Goal: Information Seeking & Learning: Learn about a topic

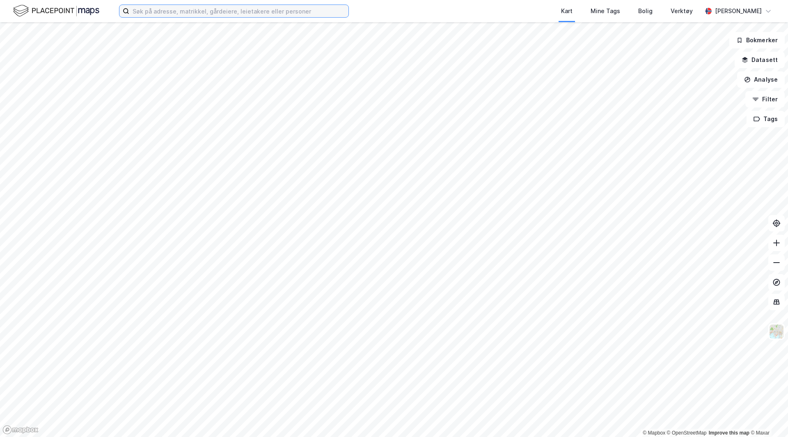
click at [189, 11] on input at bounding box center [238, 11] width 219 height 12
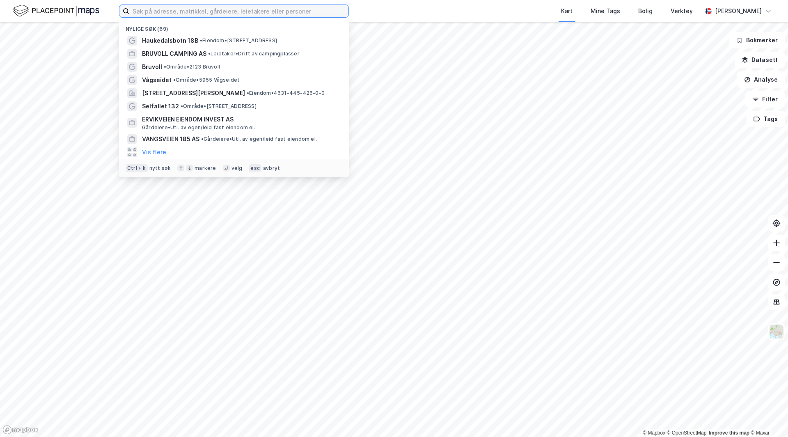
type input "b"
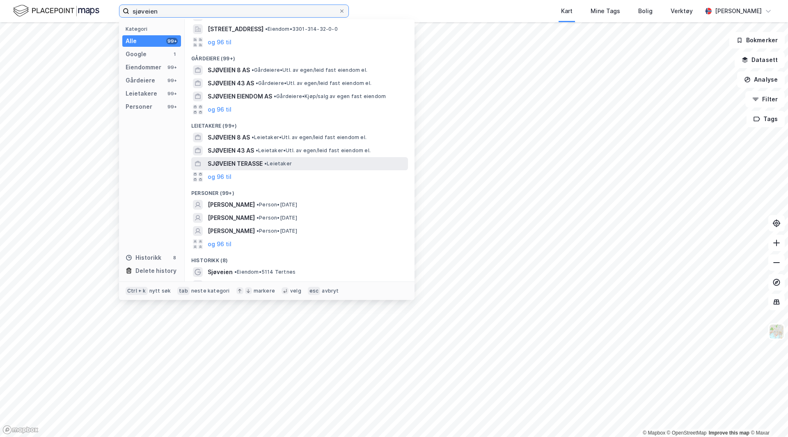
scroll to position [85, 0]
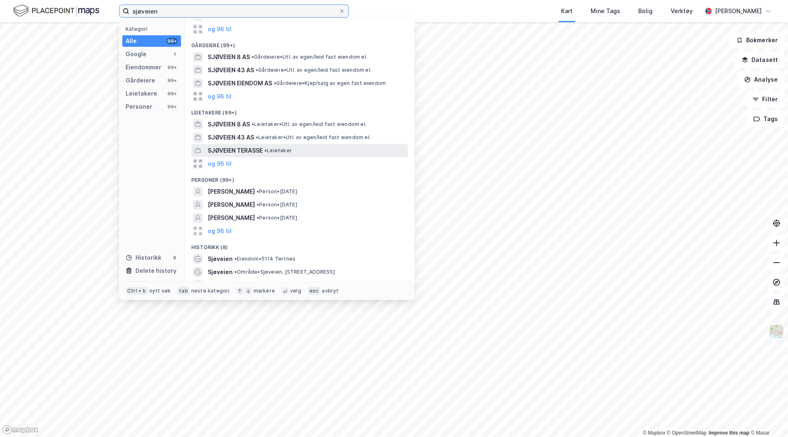
type input "sjøveien"
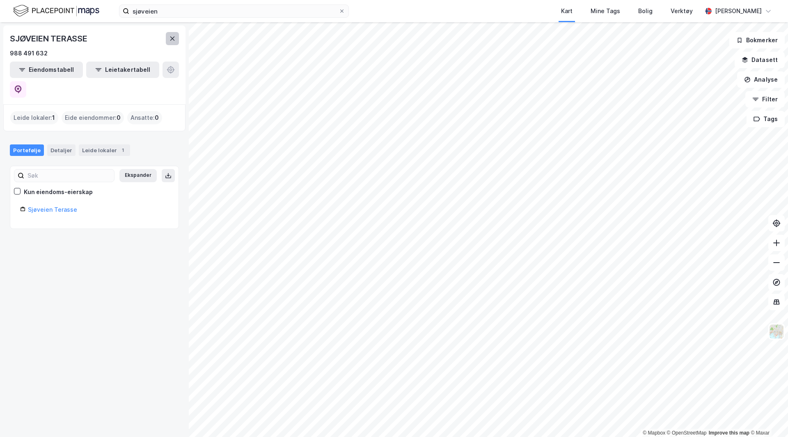
click at [175, 38] on icon at bounding box center [172, 38] width 7 height 7
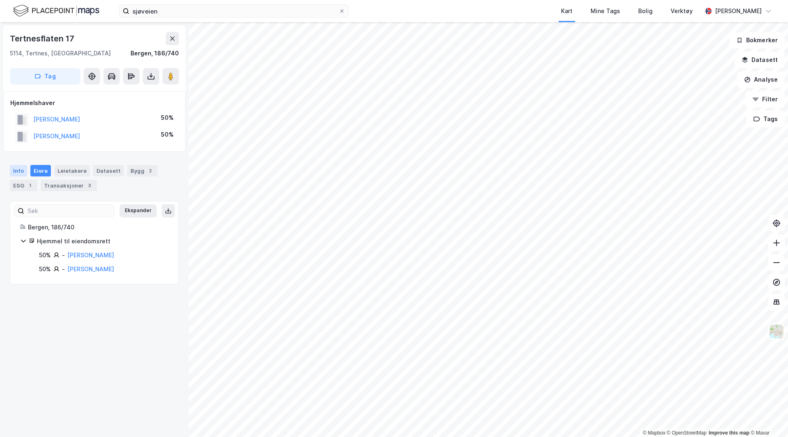
click at [21, 170] on div "Info" at bounding box center [18, 170] width 17 height 11
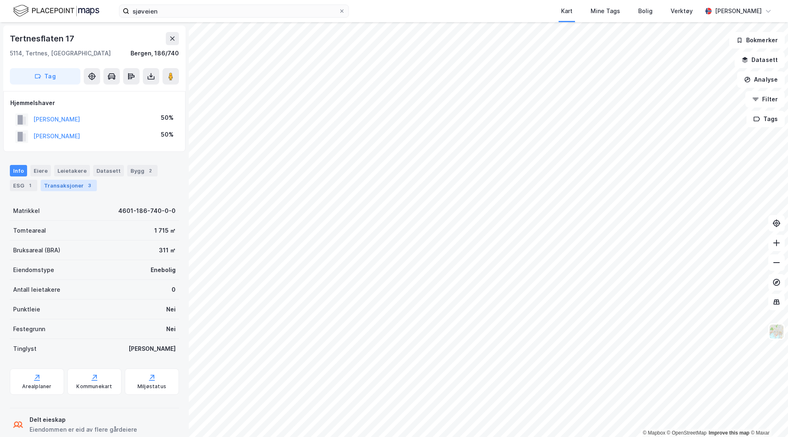
click at [55, 186] on div "Transaksjoner 3" at bounding box center [69, 185] width 56 height 11
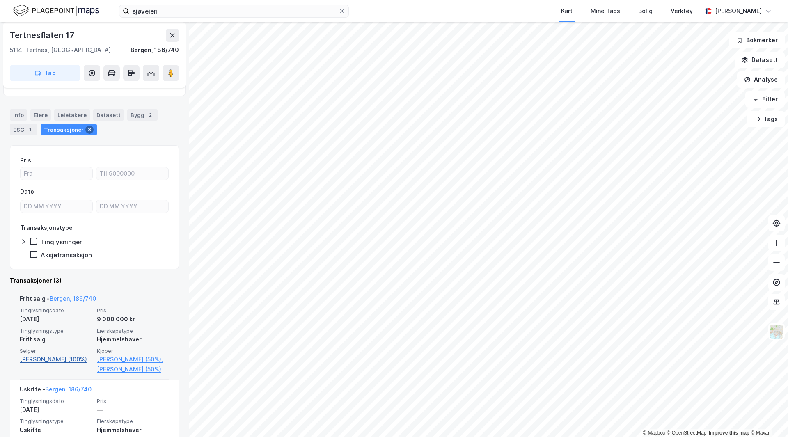
scroll to position [41, 0]
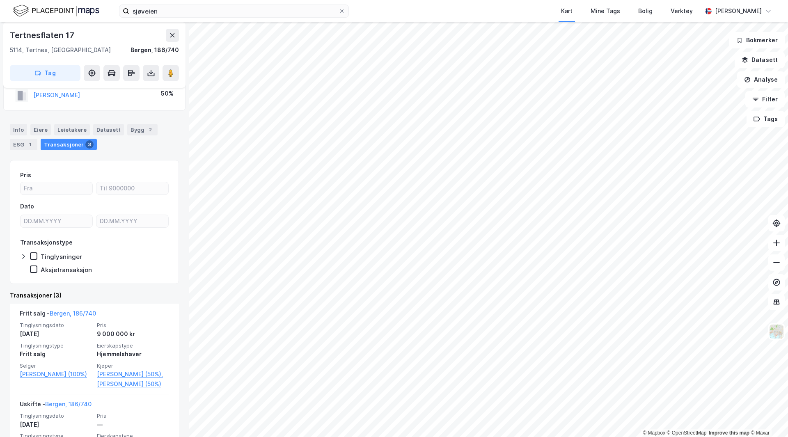
click at [471, 437] on html "sjøveien Kart Mine Tags Bolig Verktøy [PERSON_NAME] © Mapbox © OpenStreetMap Im…" at bounding box center [394, 218] width 788 height 437
click at [93, 74] on icon at bounding box center [92, 73] width 8 height 8
click at [89, 73] on icon at bounding box center [89, 73] width 2 height 1
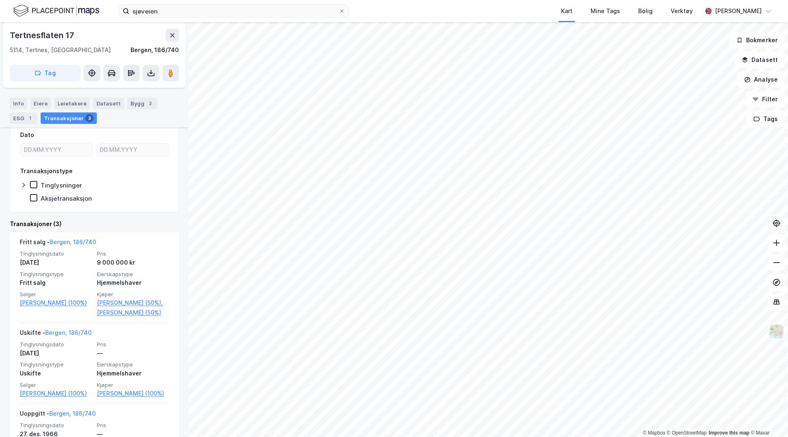
scroll to position [199, 0]
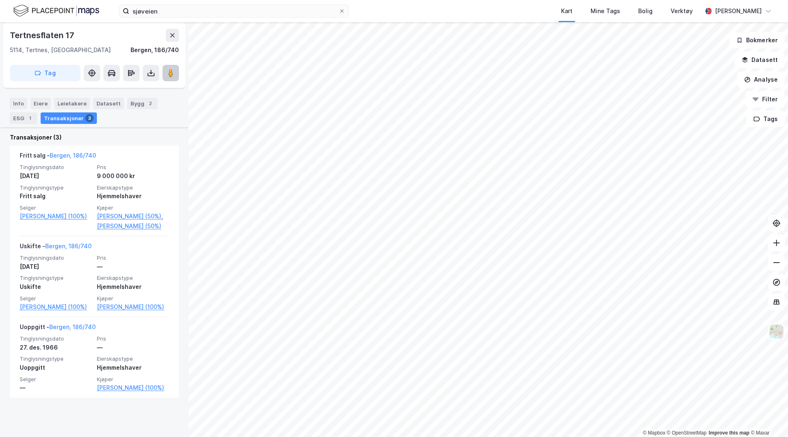
click at [171, 78] on button at bounding box center [171, 73] width 16 height 16
click at [168, 74] on image at bounding box center [170, 73] width 5 height 8
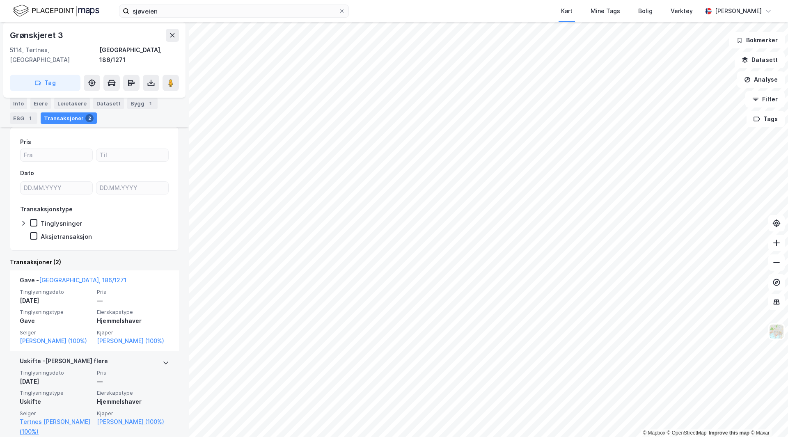
scroll to position [72, 0]
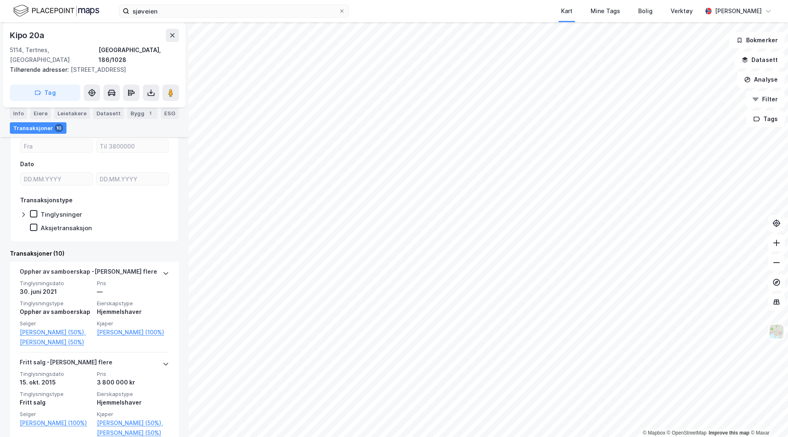
scroll to position [164, 0]
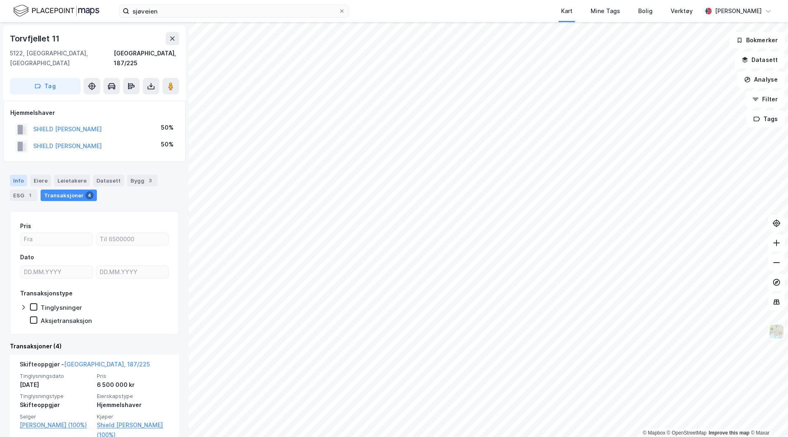
click at [22, 175] on div "Info" at bounding box center [18, 180] width 17 height 11
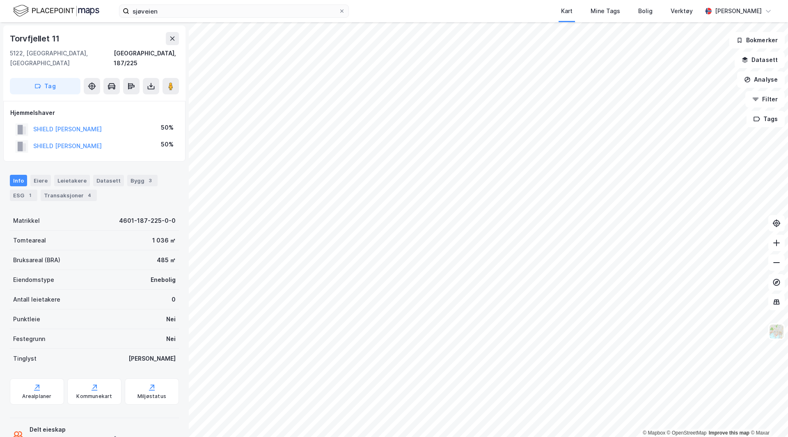
click at [468, 0] on html "sjøveien Kart Mine Tags Bolig Verktøy [PERSON_NAME] © Mapbox © OpenStreetMap Im…" at bounding box center [394, 218] width 788 height 437
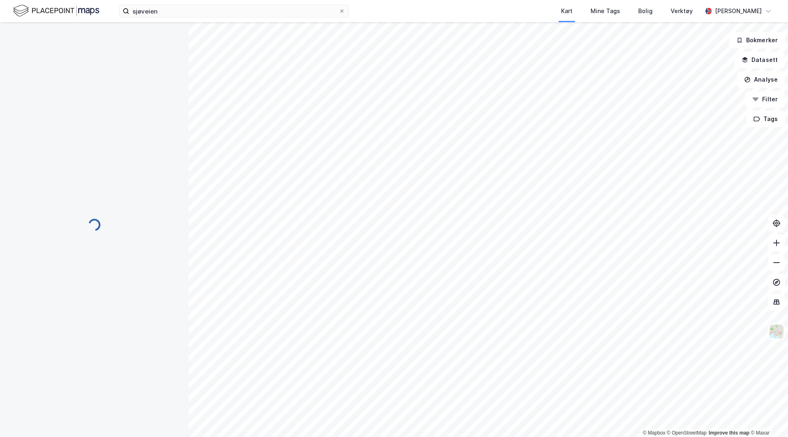
scroll to position [1, 0]
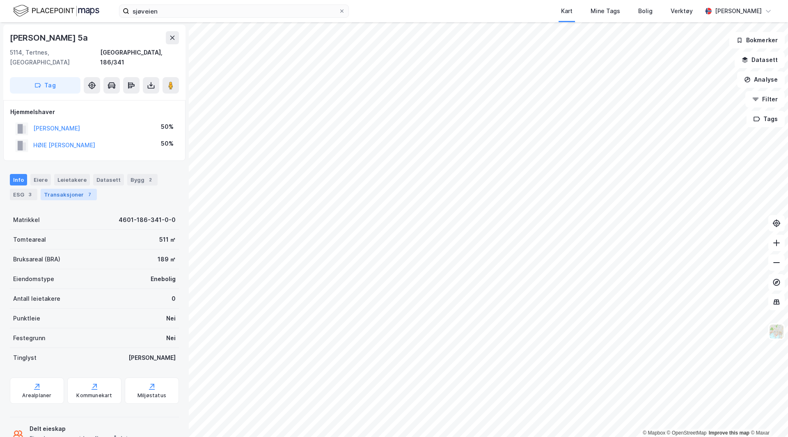
click at [55, 189] on div "Transaksjoner 7" at bounding box center [69, 194] width 56 height 11
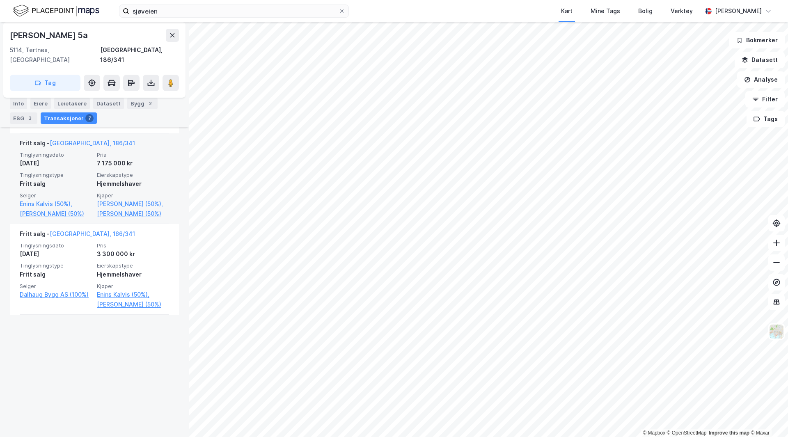
scroll to position [328, 0]
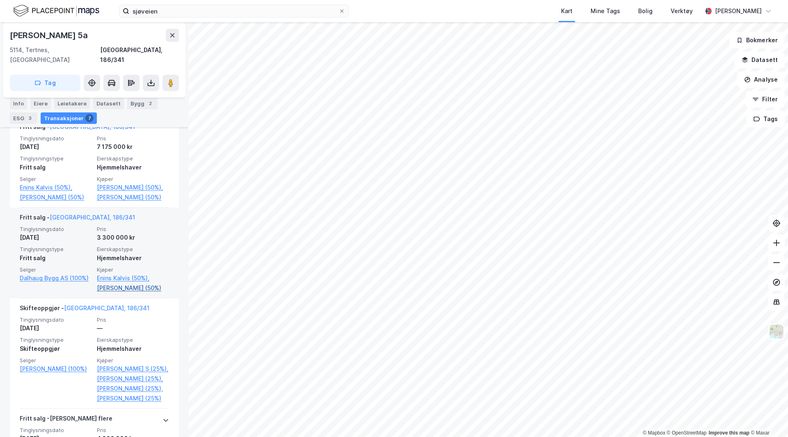
drag, startPoint x: 153, startPoint y: 272, endPoint x: 152, endPoint y: 317, distance: 45.6
click at [152, 293] on div "Tinglysningsdato [DATE] Pris 3 300 000 kr Tinglysningstype Fritt salg Eierskaps…" at bounding box center [94, 259] width 149 height 67
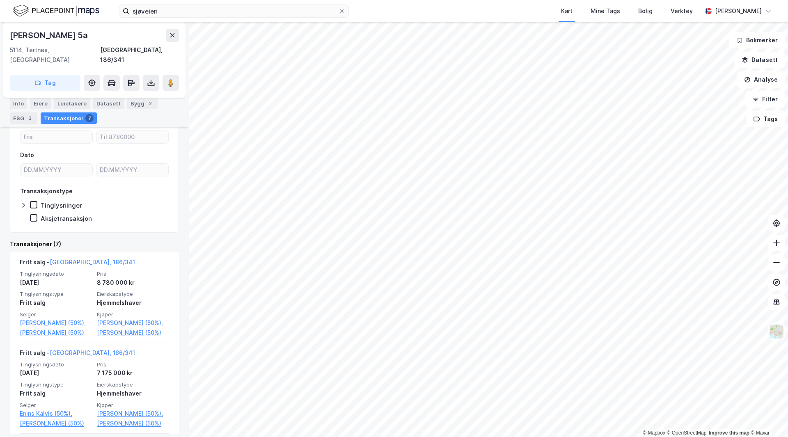
scroll to position [123, 0]
